Goal: Information Seeking & Learning: Learn about a topic

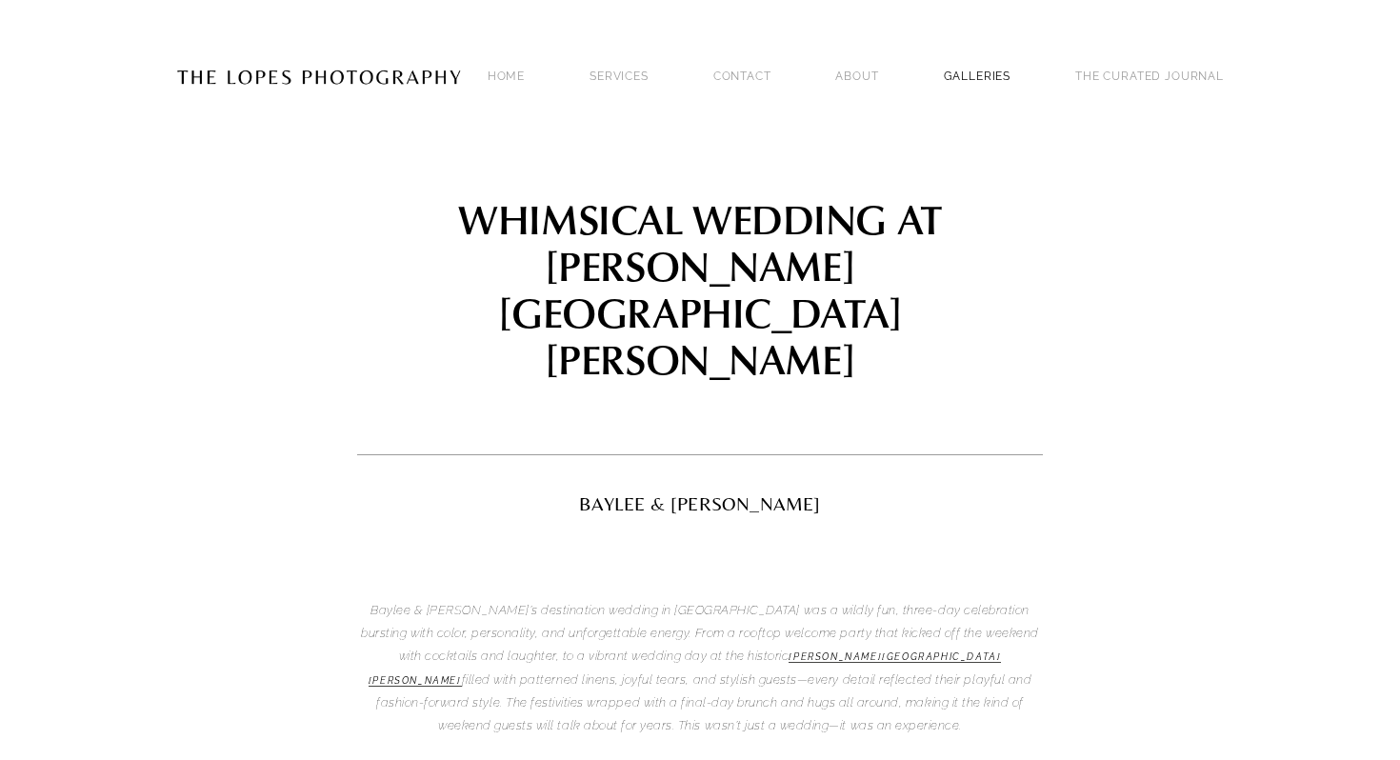
click at [1012, 63] on link "GALLERIES" at bounding box center [978, 76] width 68 height 26
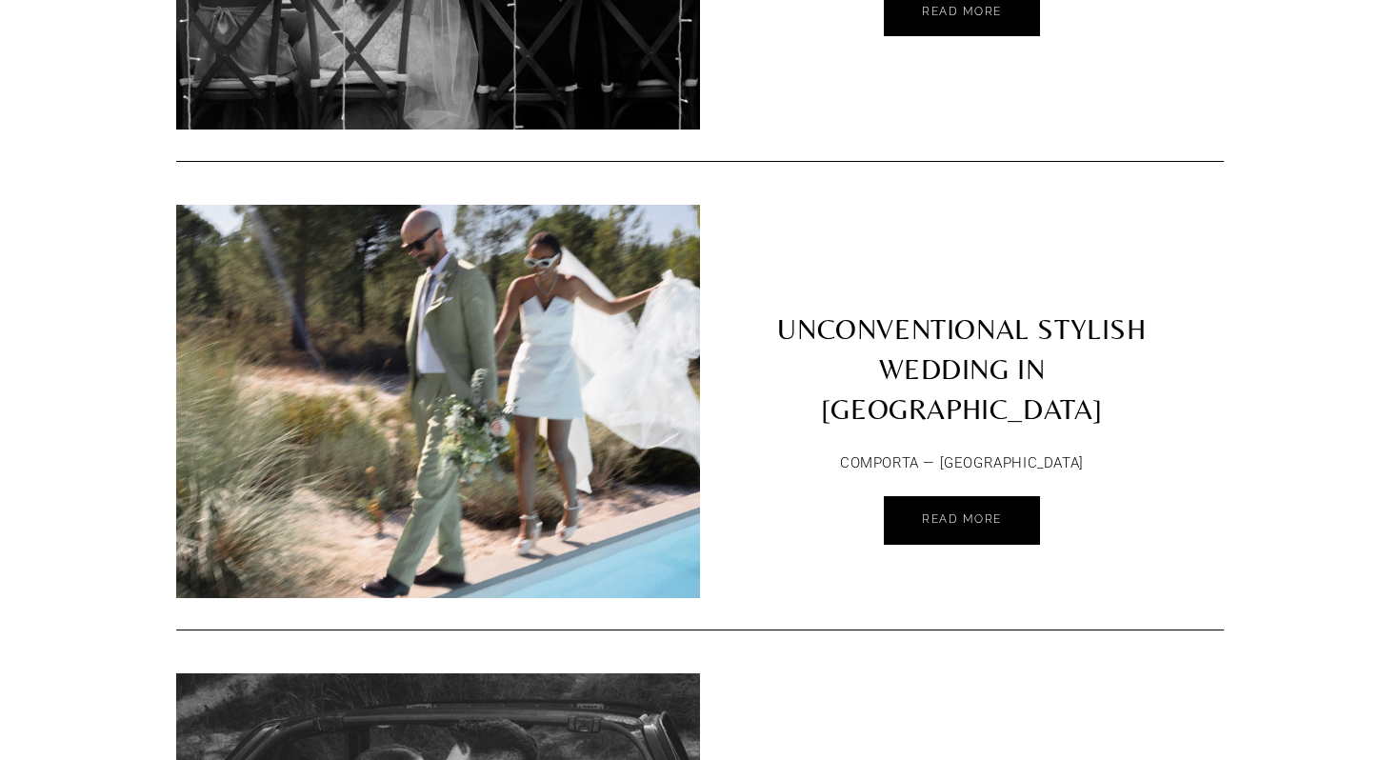
scroll to position [8025, 0]
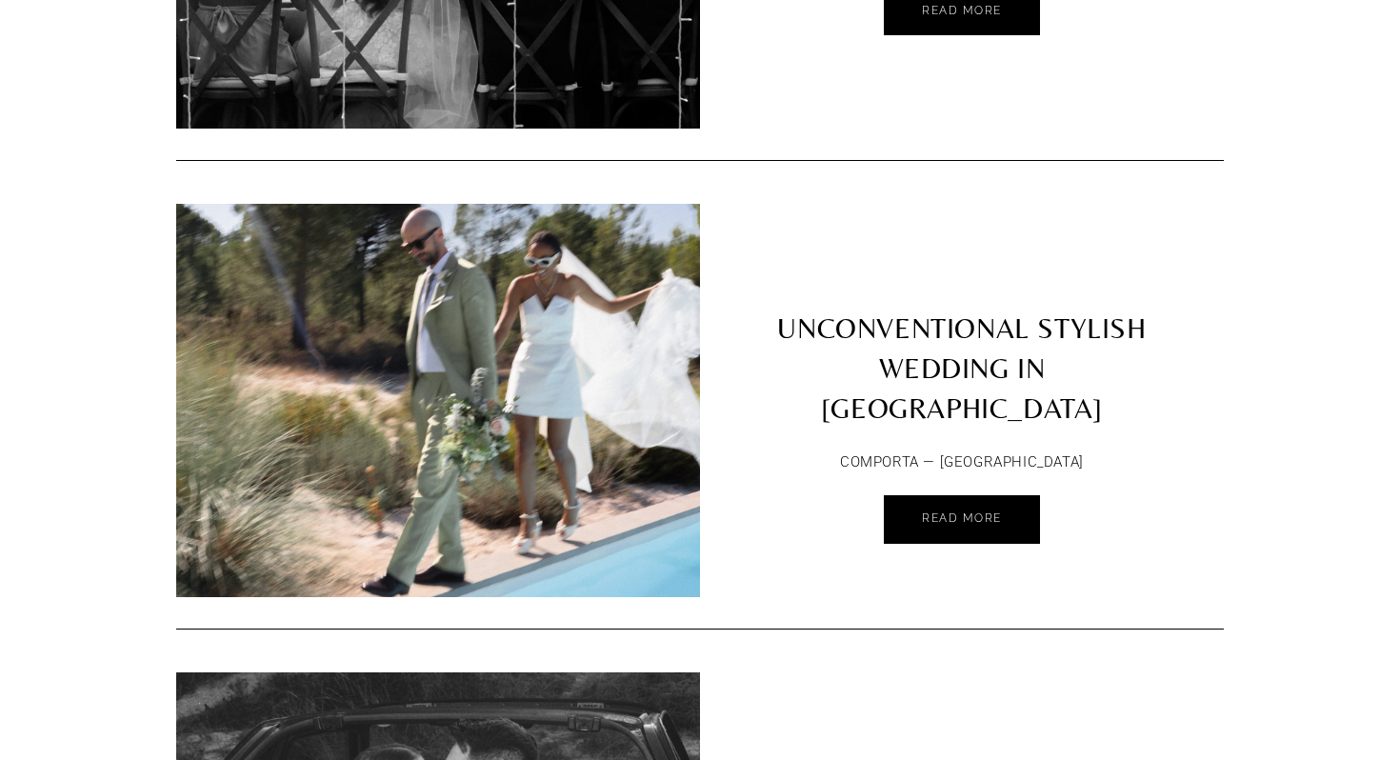
click at [899, 334] on link "UNCONVENTIONAL STYLISH WEDDING IN [GEOGRAPHIC_DATA]" at bounding box center [962, 321] width 524 height 234
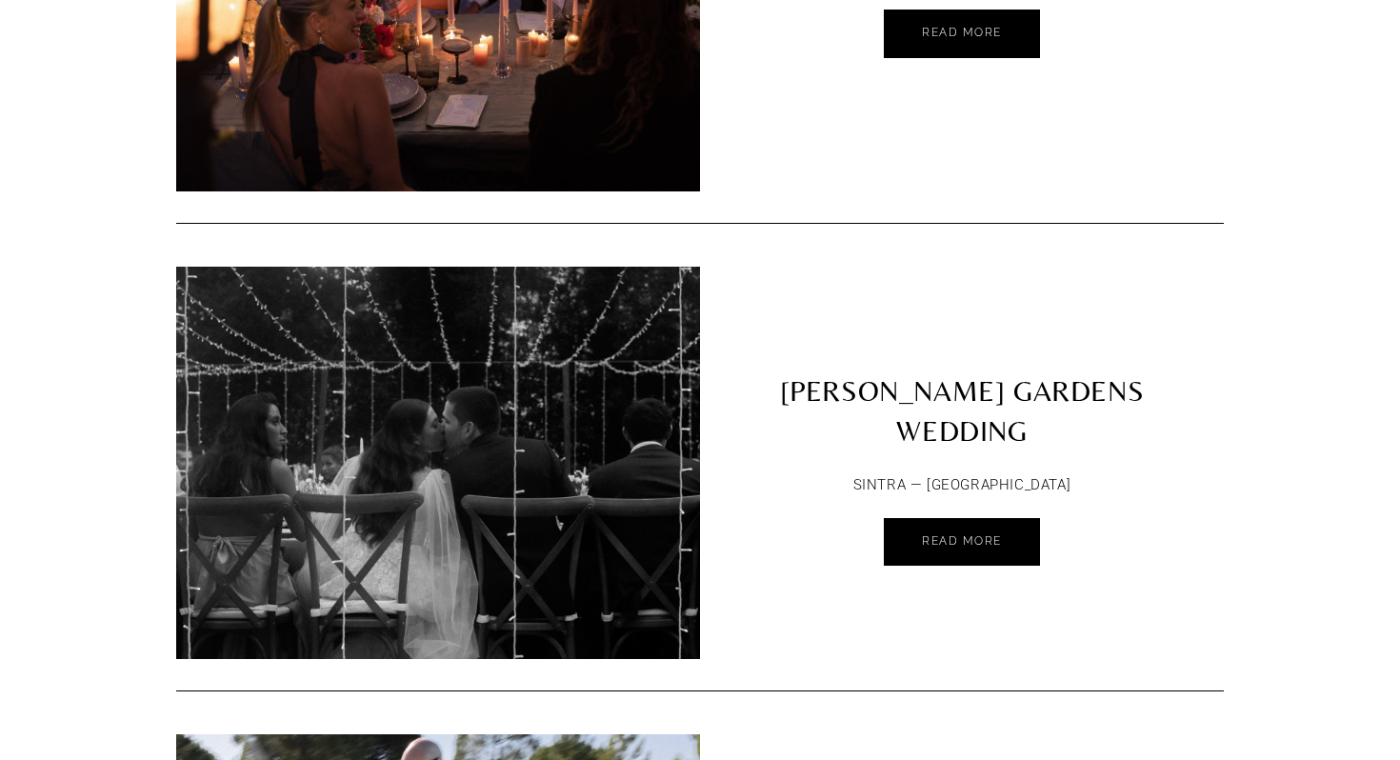
scroll to position [7491, 0]
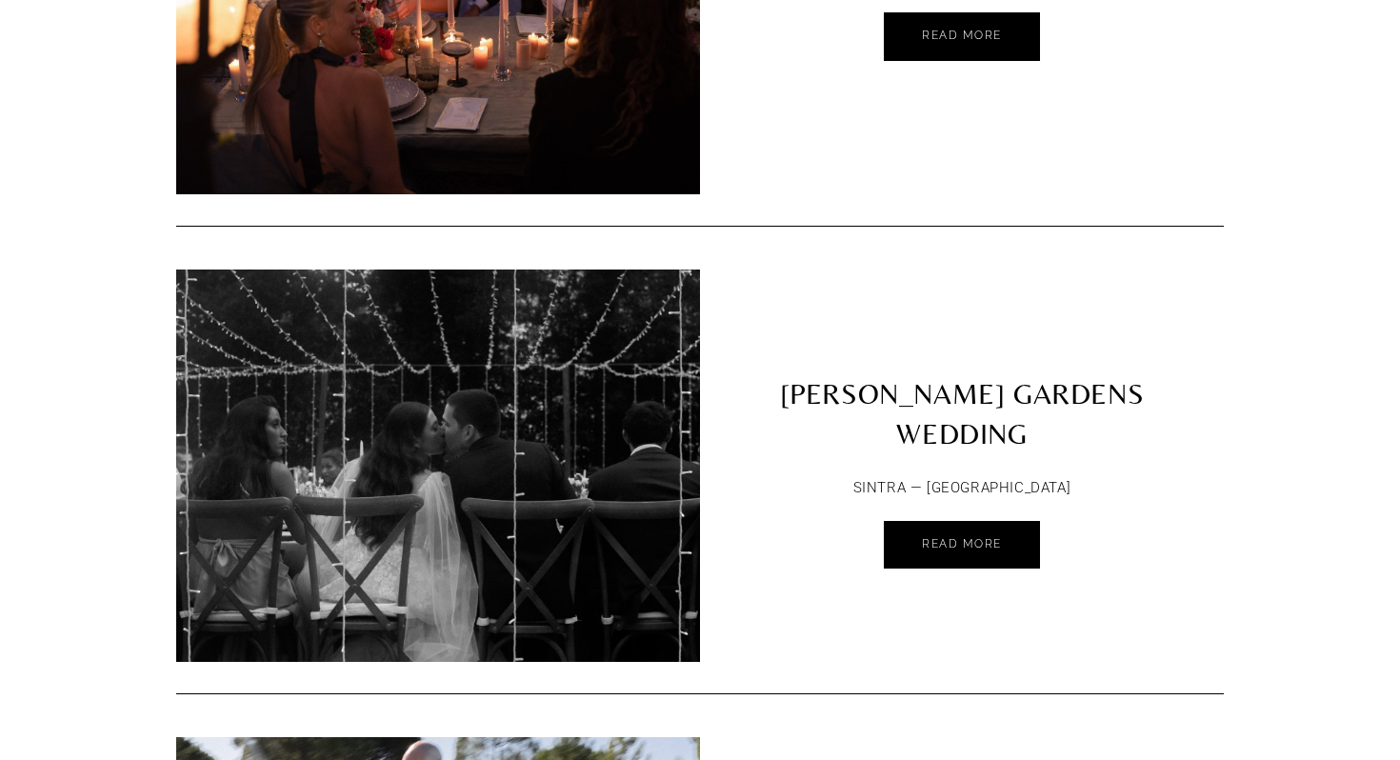
click at [667, 405] on img at bounding box center [438, 465] width 524 height 655
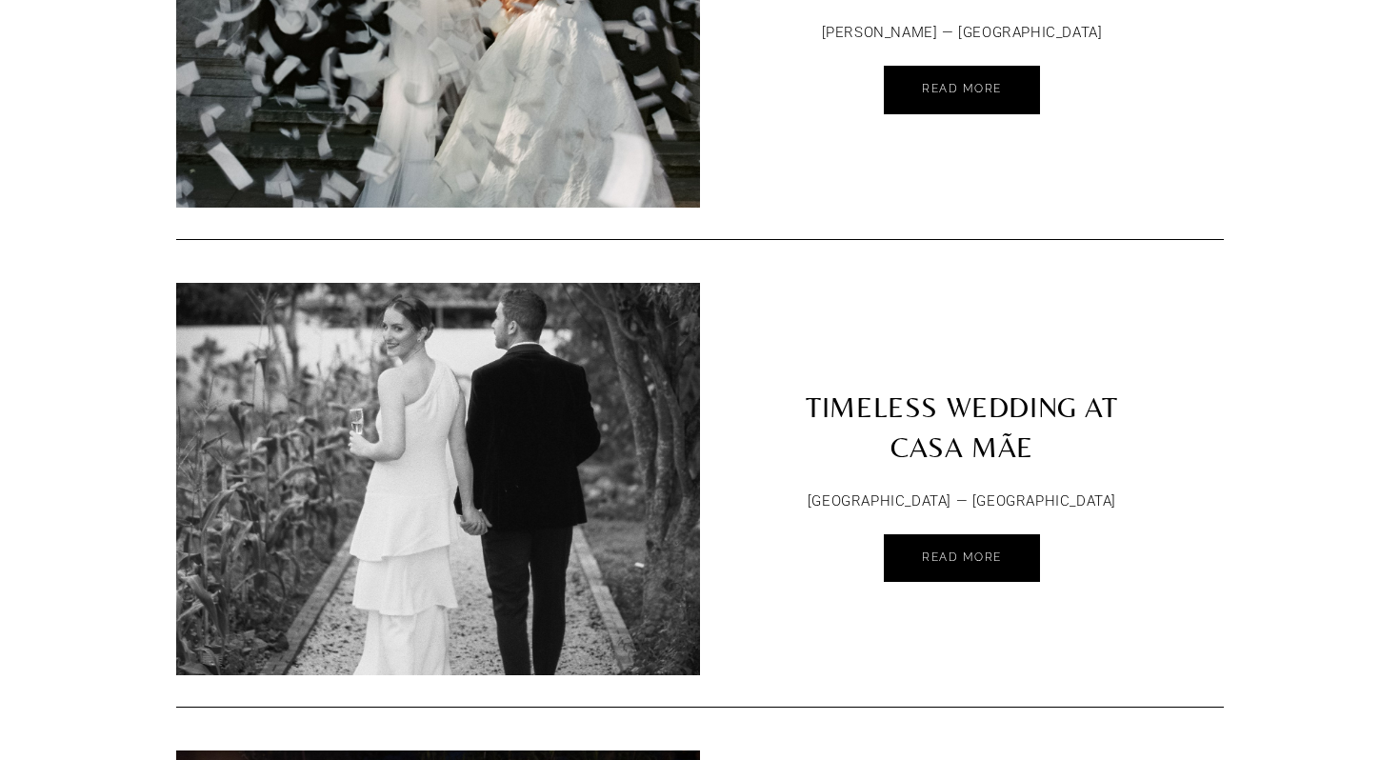
scroll to position [6547, 0]
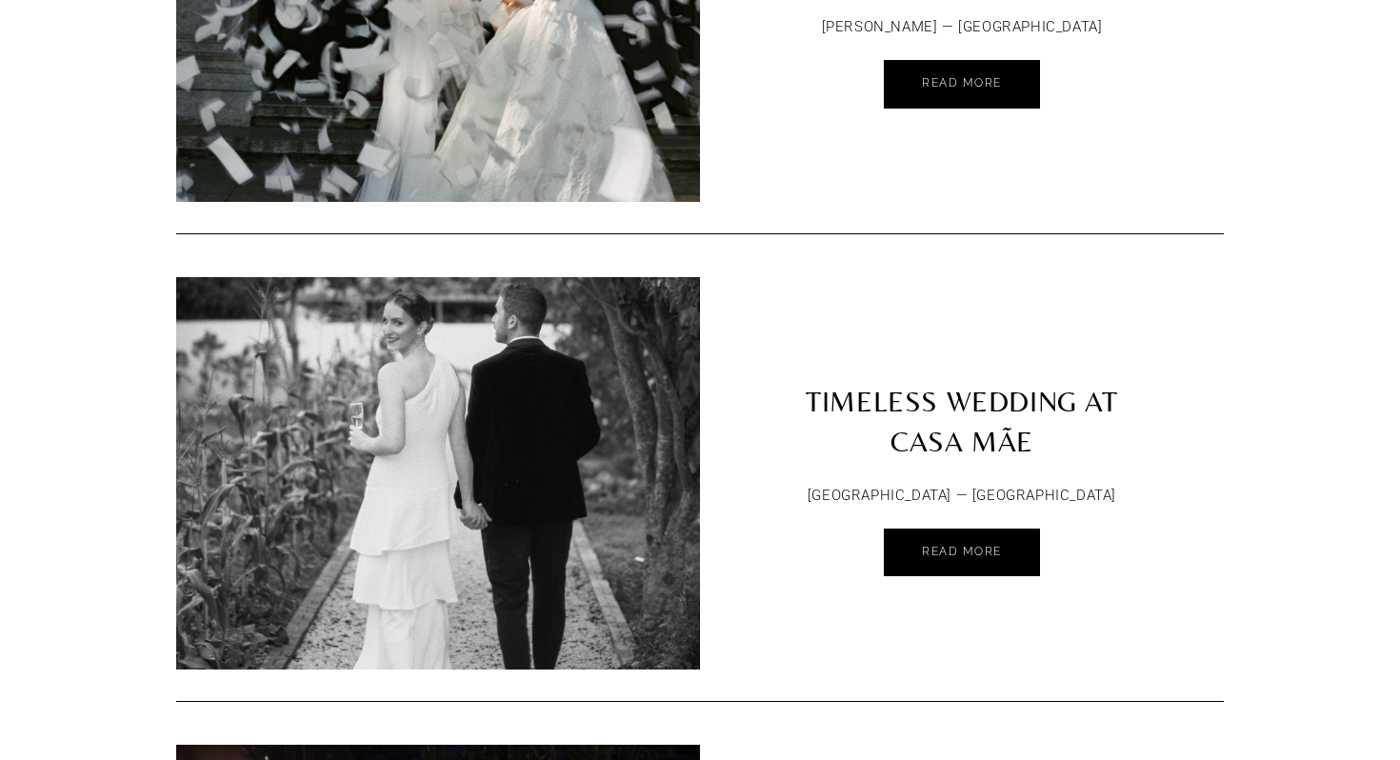
click at [853, 384] on link "TIMELESS WEDDING AT CASA MÃE" at bounding box center [962, 374] width 524 height 194
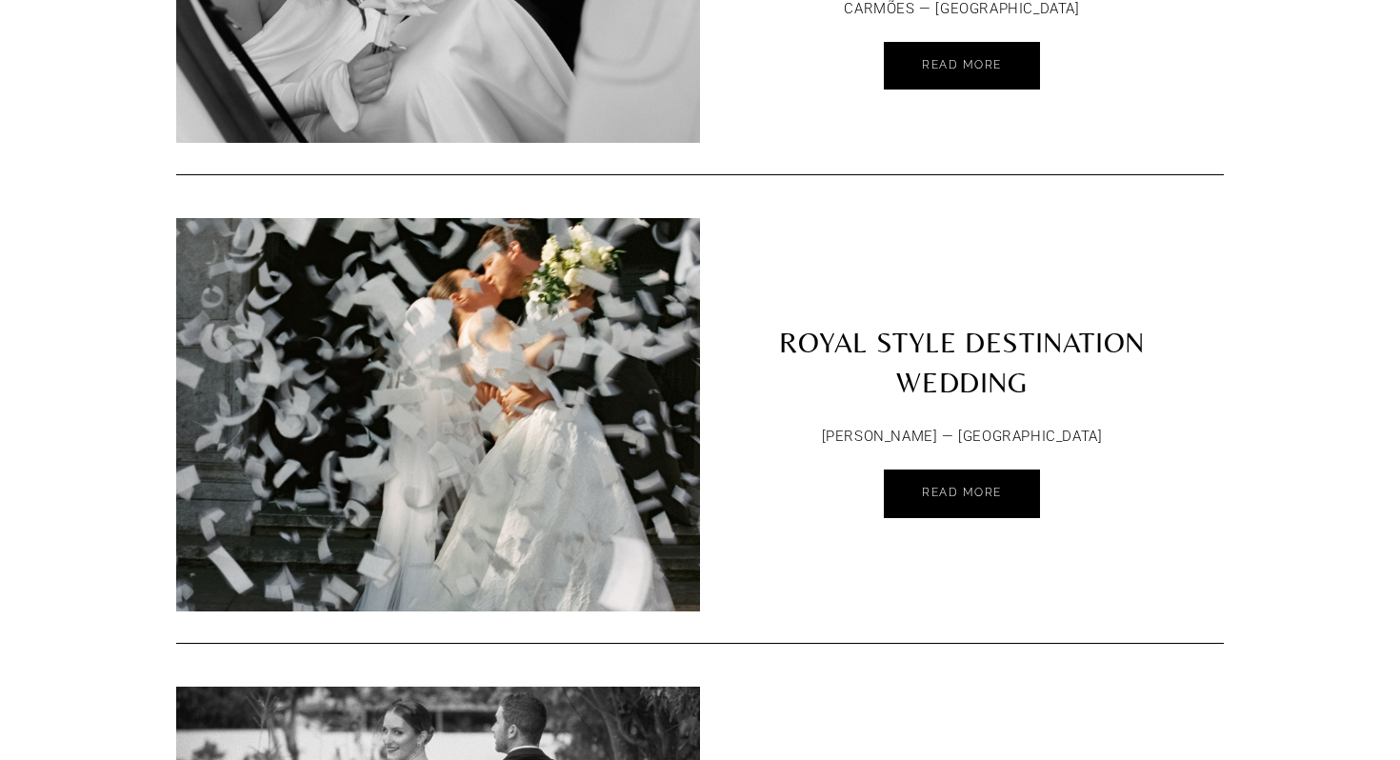
scroll to position [6125, 0]
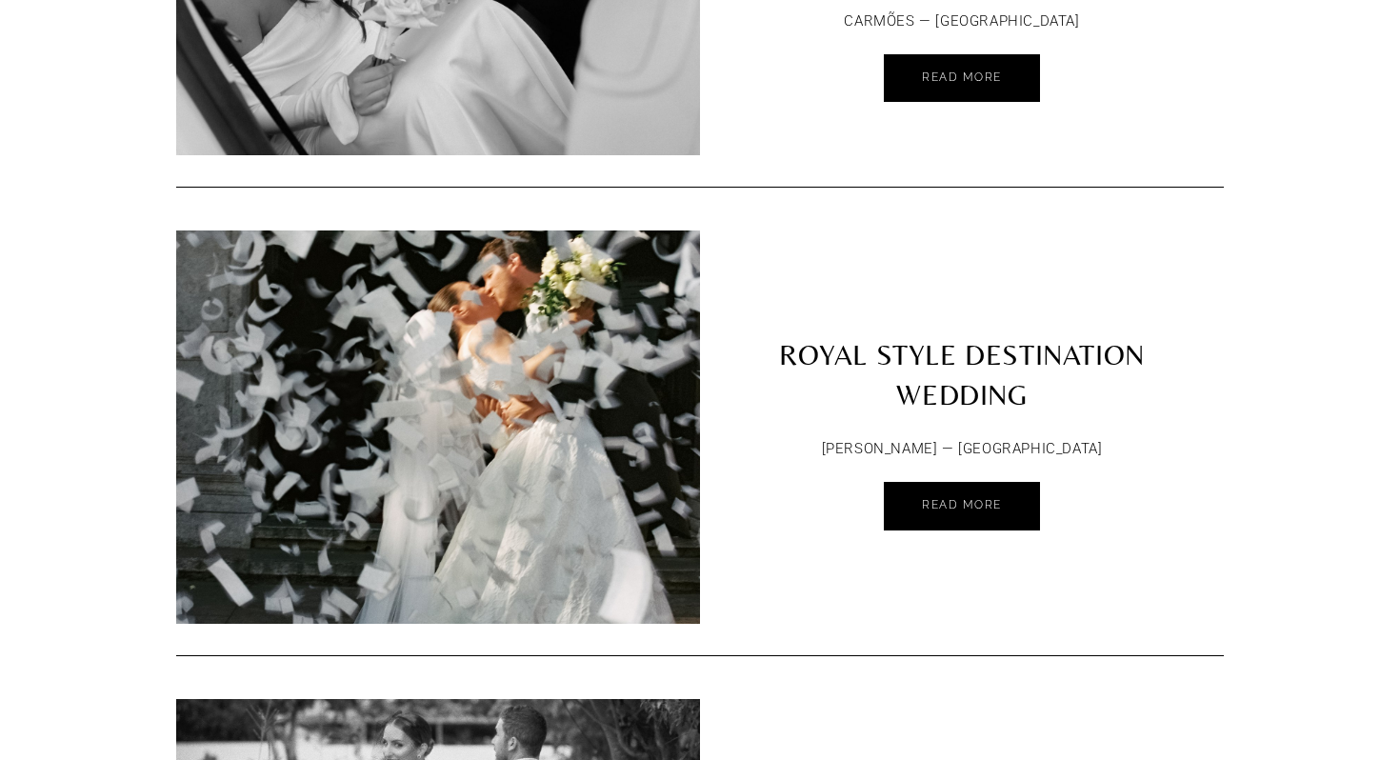
click at [890, 348] on link "ROYAL STYLE DESTINATION WEDDING" at bounding box center [962, 328] width 524 height 194
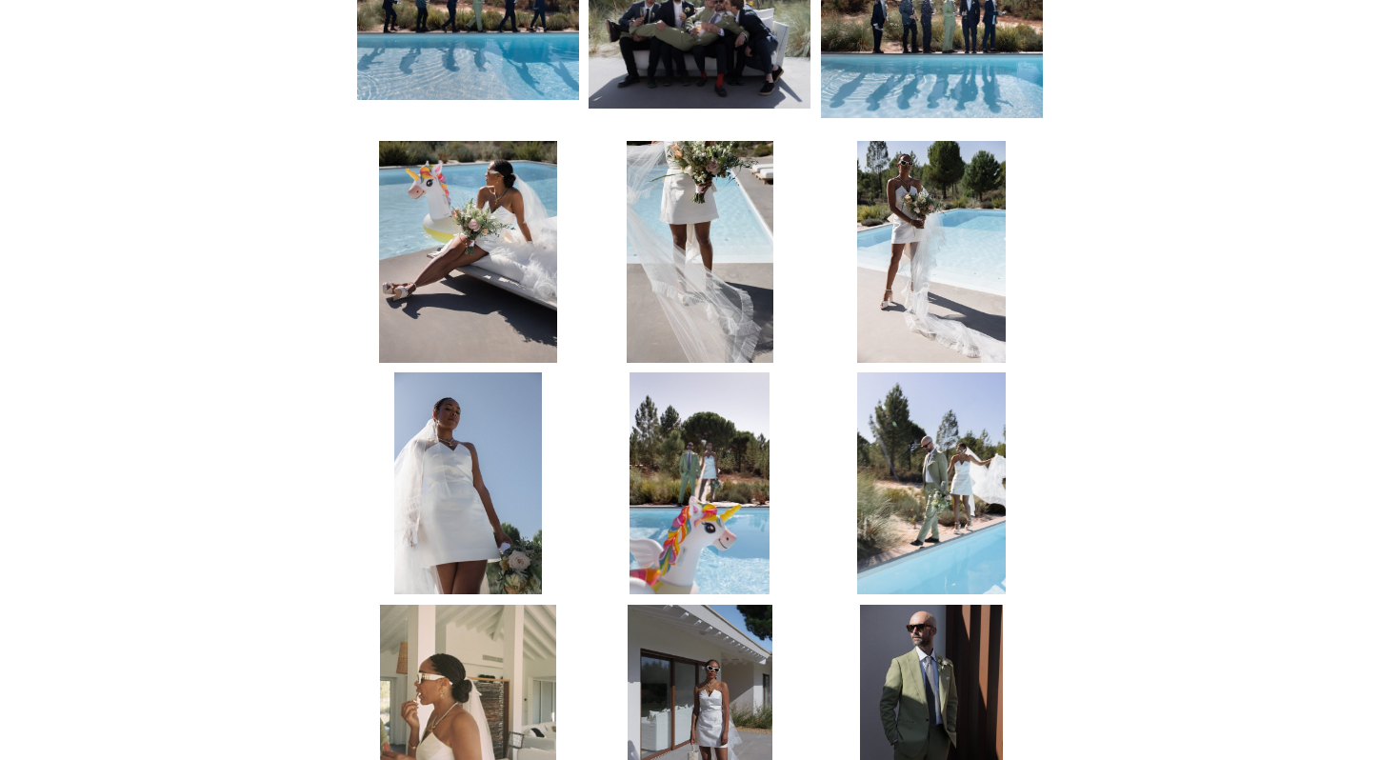
scroll to position [5308, 0]
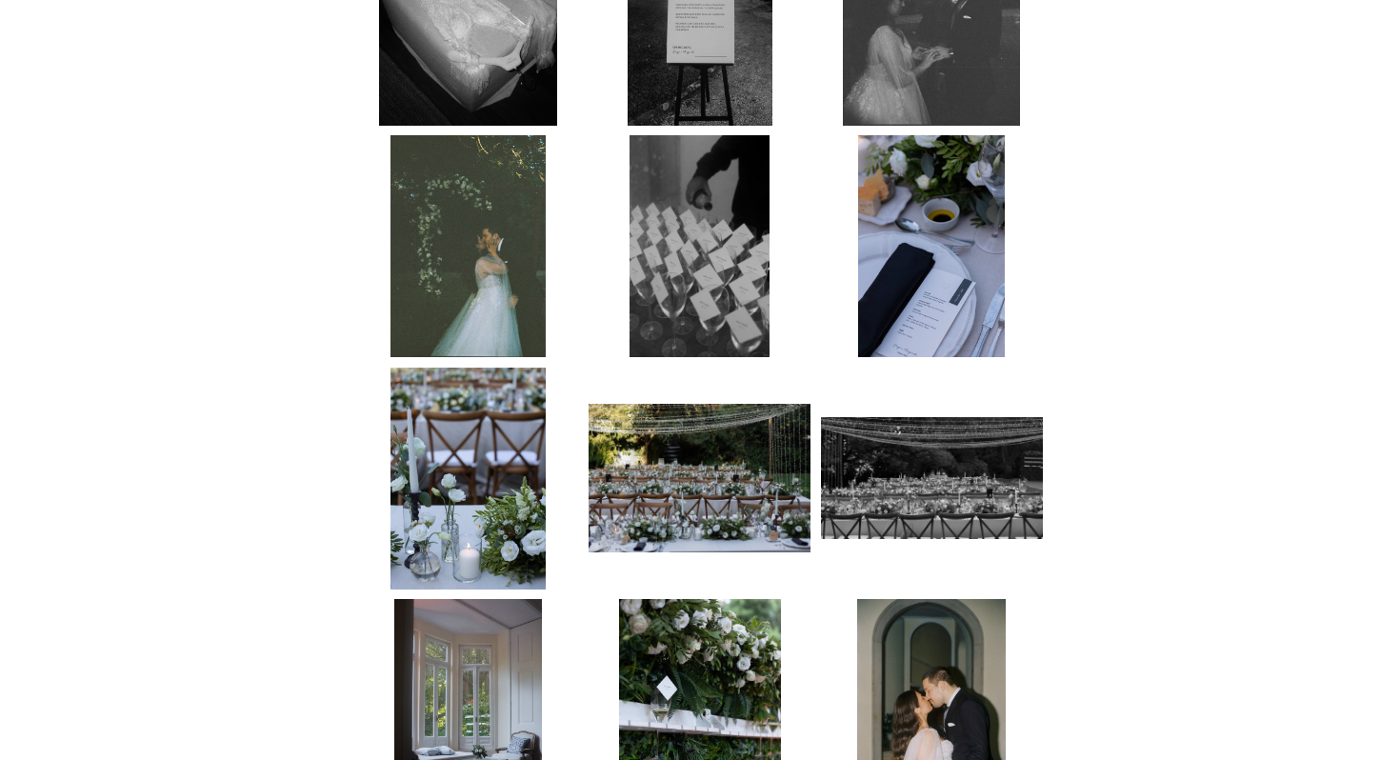
scroll to position [1243, 0]
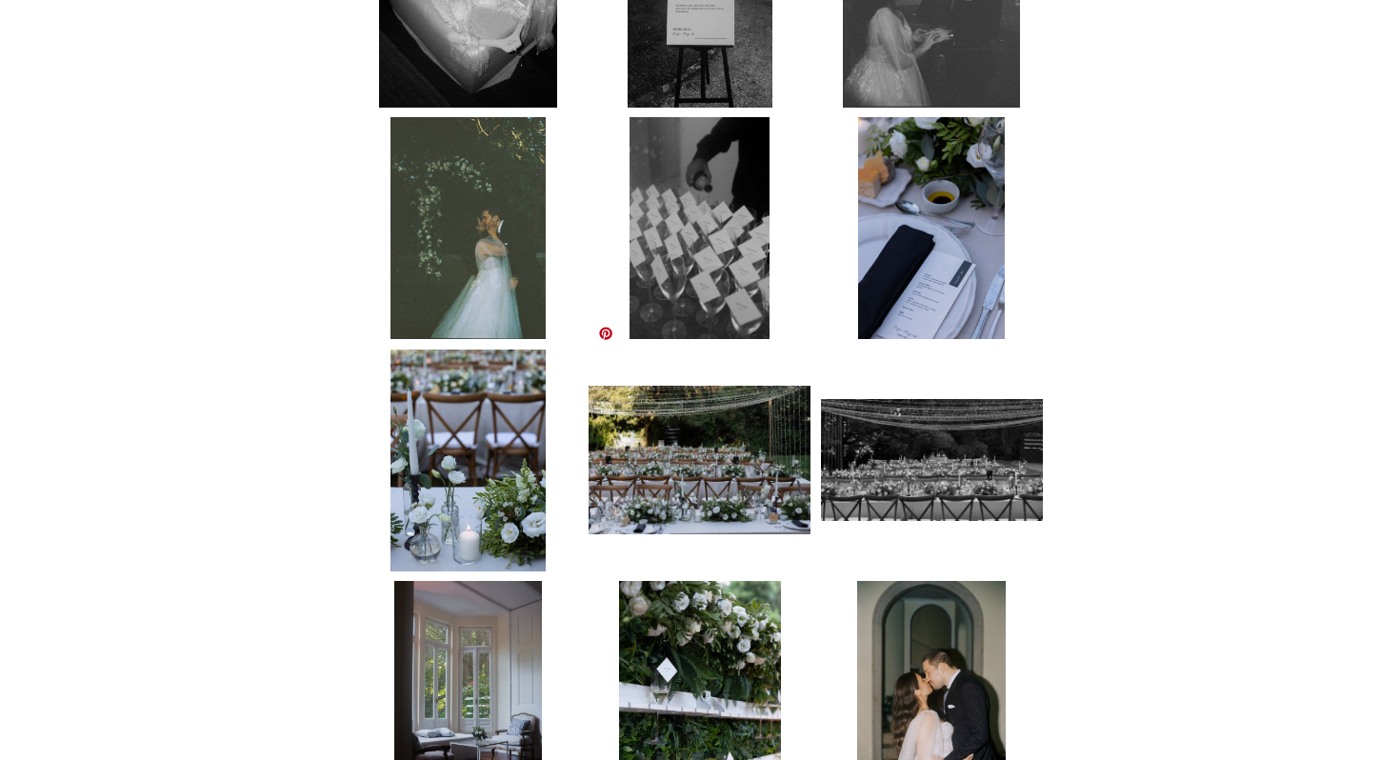
click at [722, 422] on img at bounding box center [700, 460] width 222 height 148
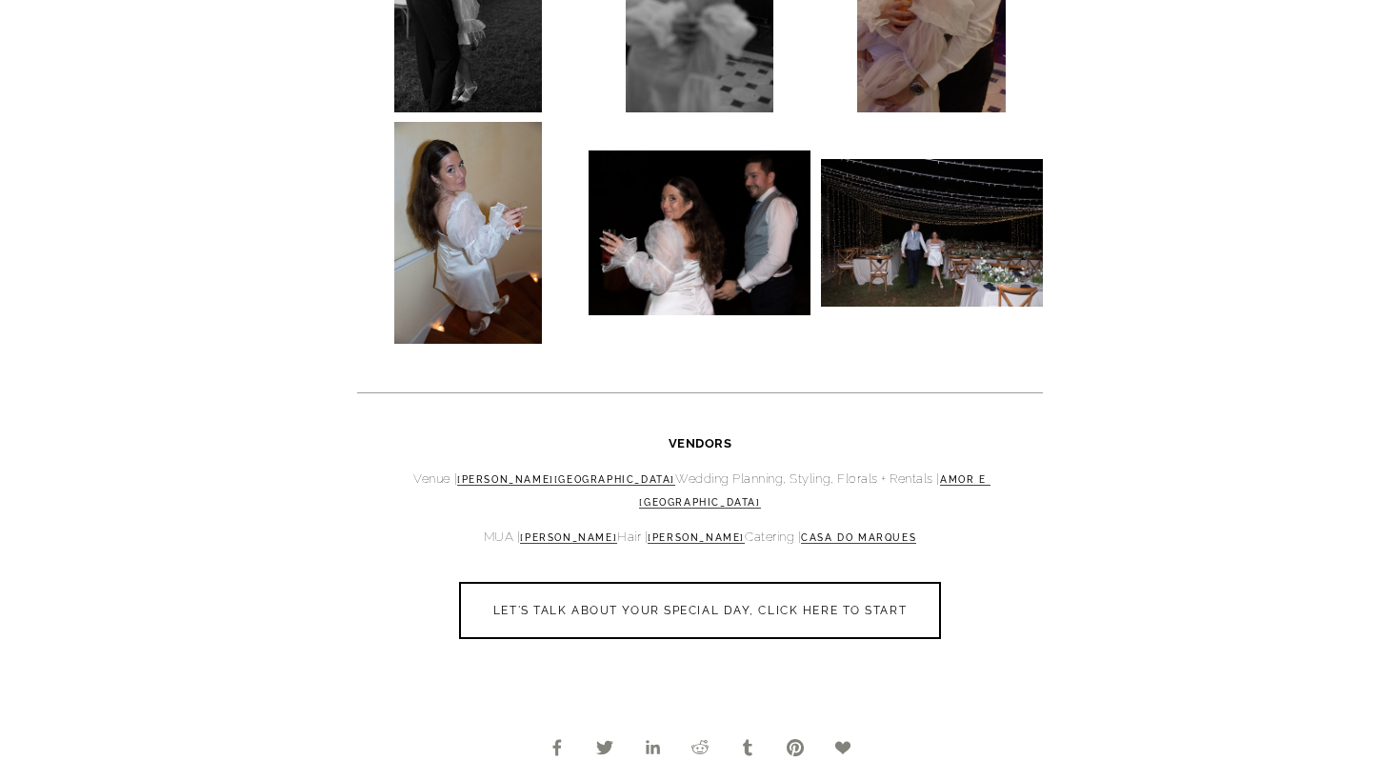
scroll to position [5413, 0]
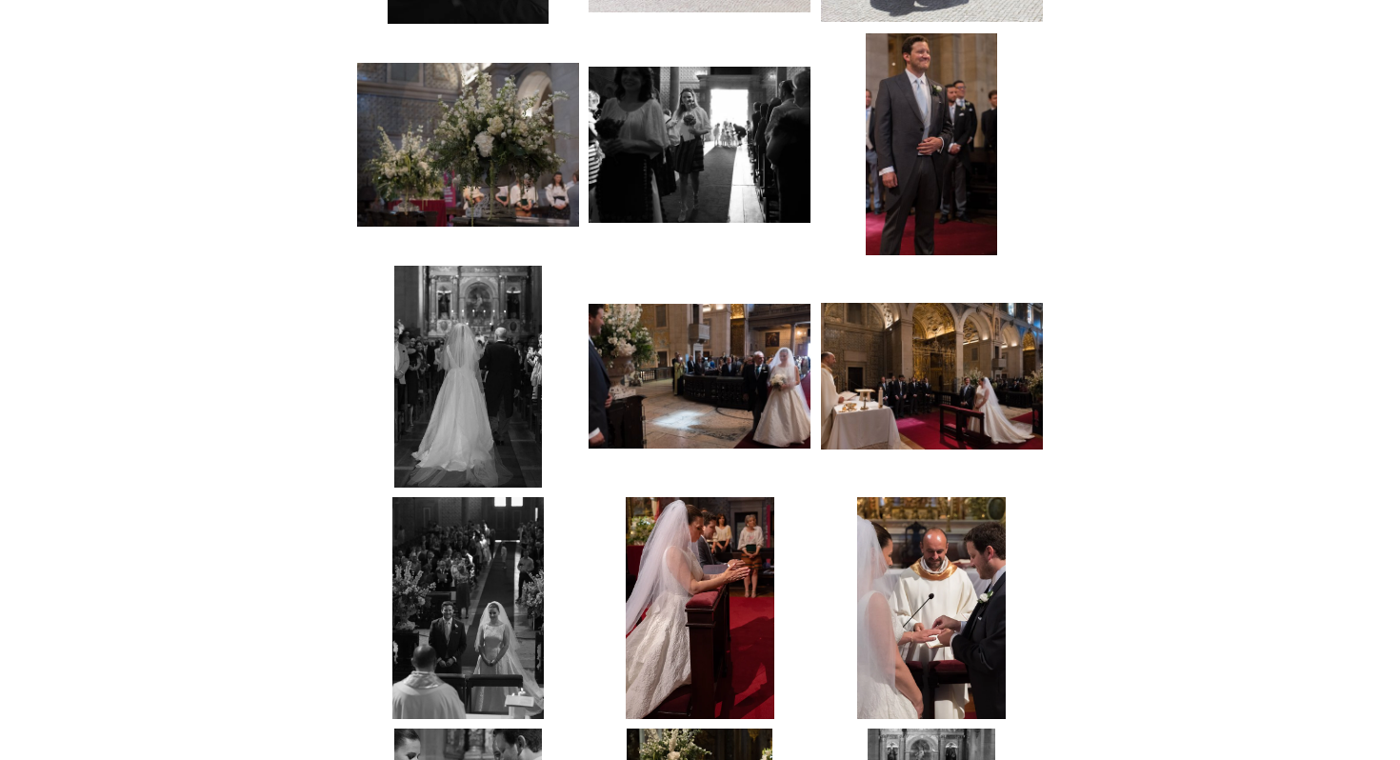
scroll to position [2162, 0]
